Goal: Information Seeking & Learning: Learn about a topic

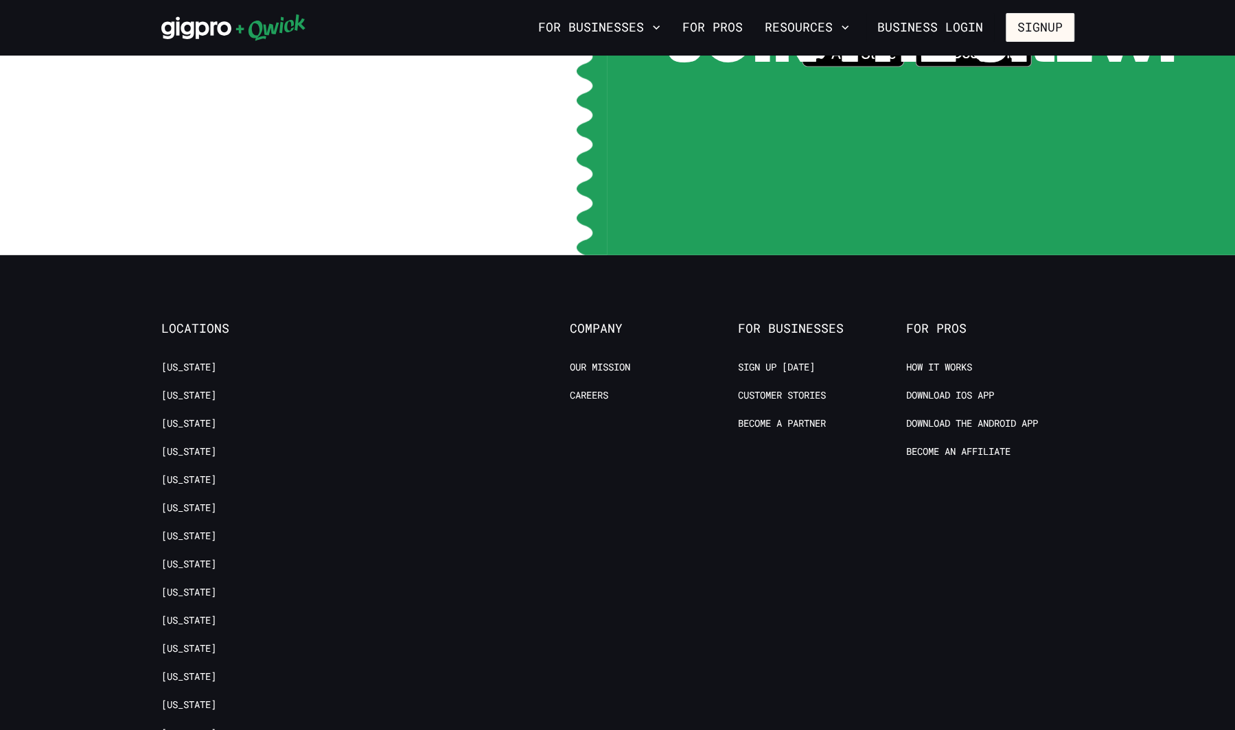
scroll to position [2880, 0]
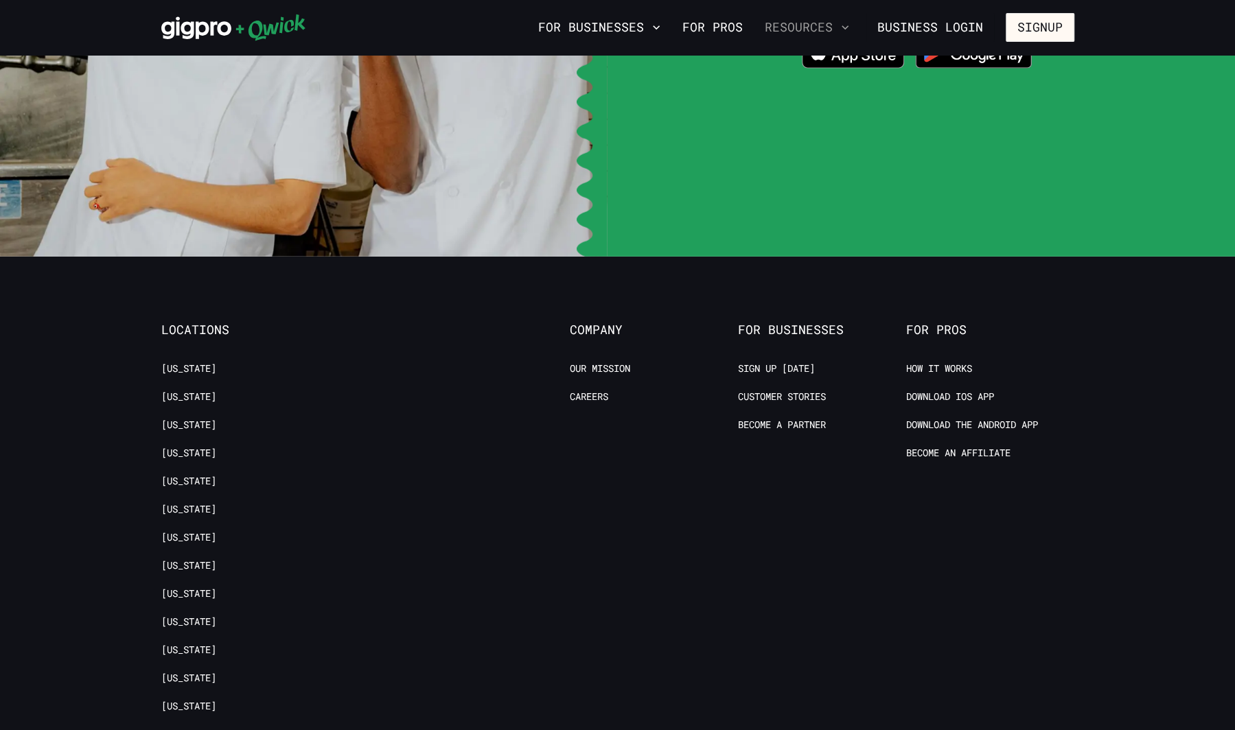
click at [825, 26] on button "Resources" at bounding box center [806, 27] width 95 height 23
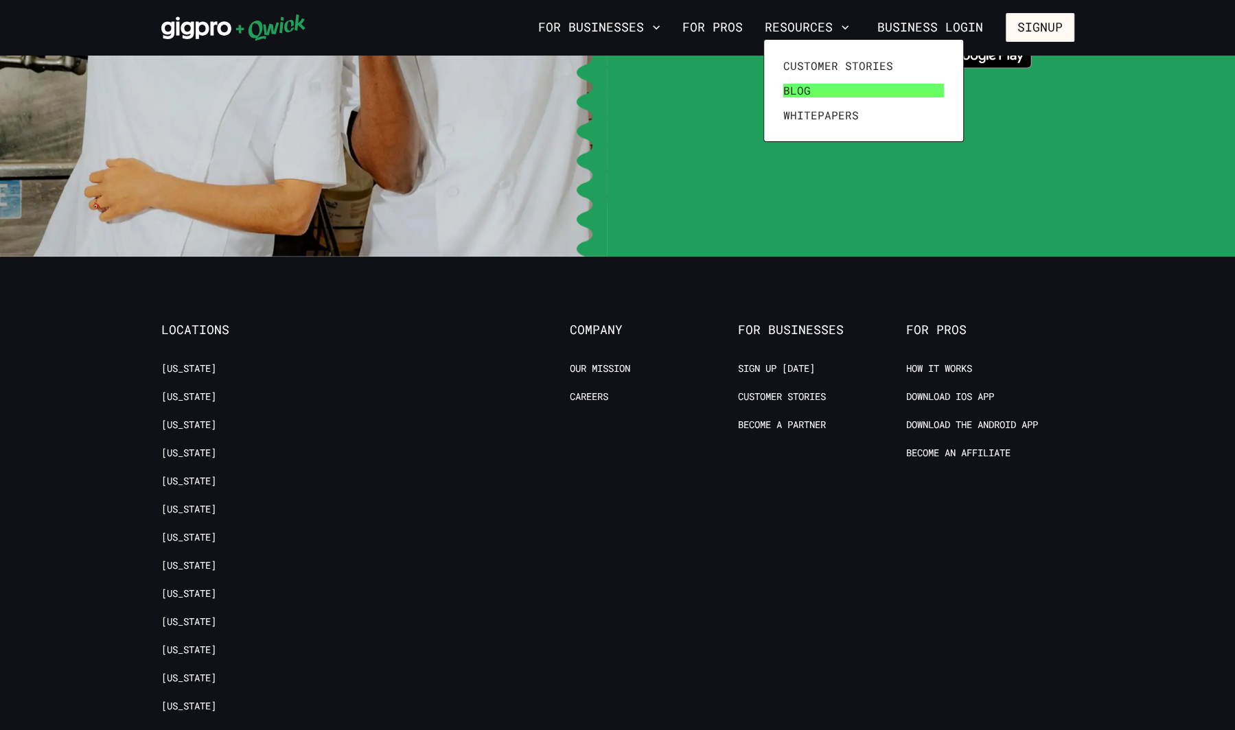
click at [778, 86] on link "Blog" at bounding box center [864, 90] width 172 height 25
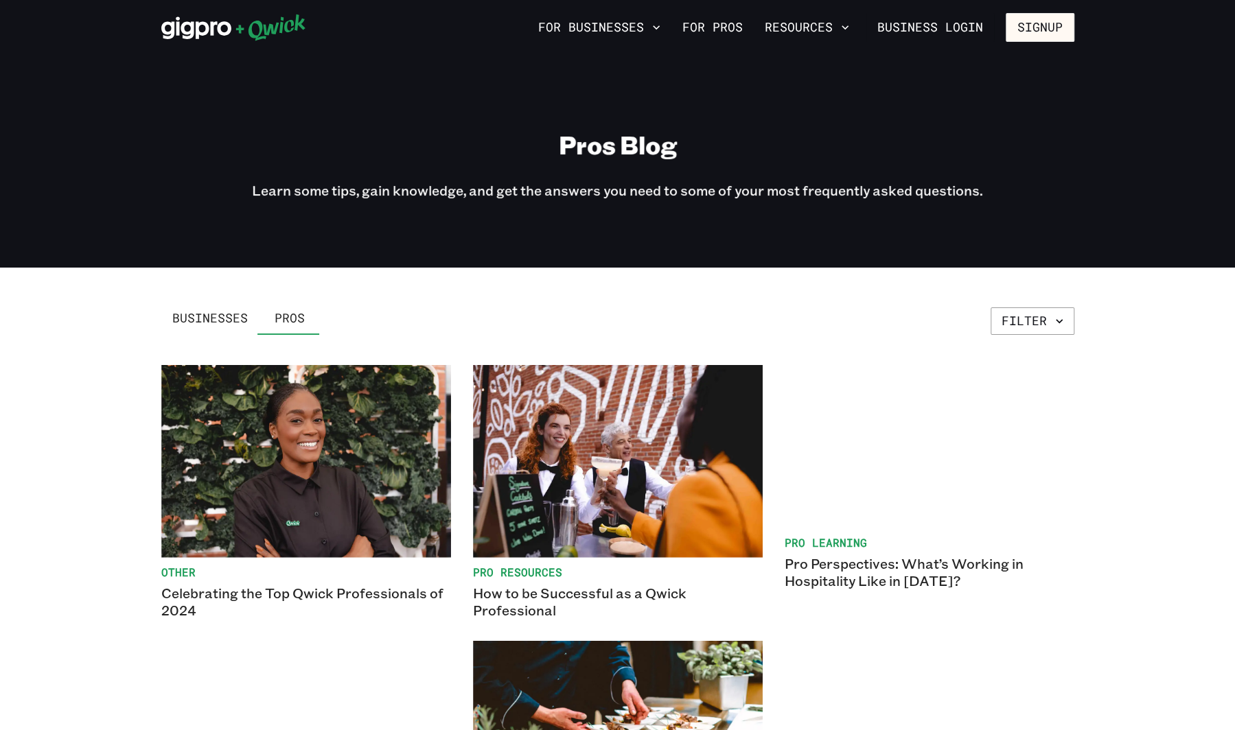
scroll to position [3105, 0]
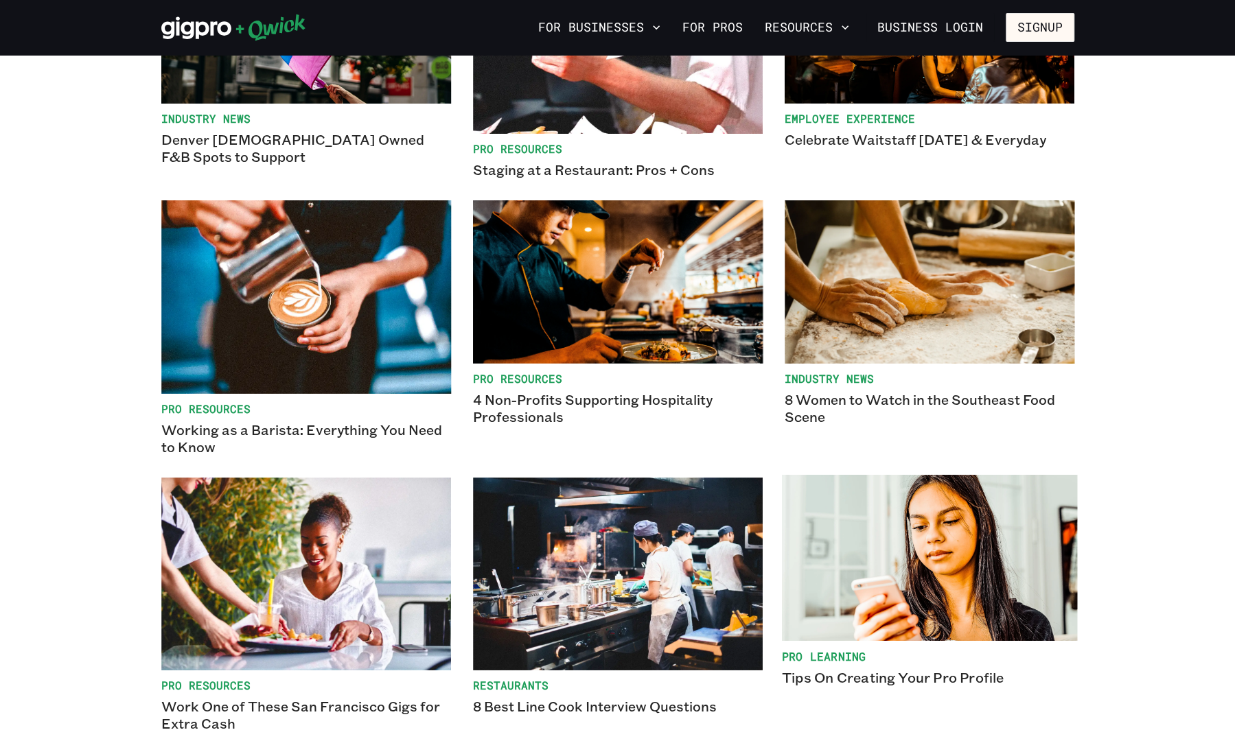
click at [865, 529] on img at bounding box center [928, 558] width 295 height 166
click at [894, 515] on img at bounding box center [928, 558] width 295 height 166
click at [927, 585] on img at bounding box center [928, 558] width 295 height 166
click at [936, 669] on p "Tips On Creating Your Pro Profile" at bounding box center [928, 678] width 295 height 18
